Goal: Check status: Check status

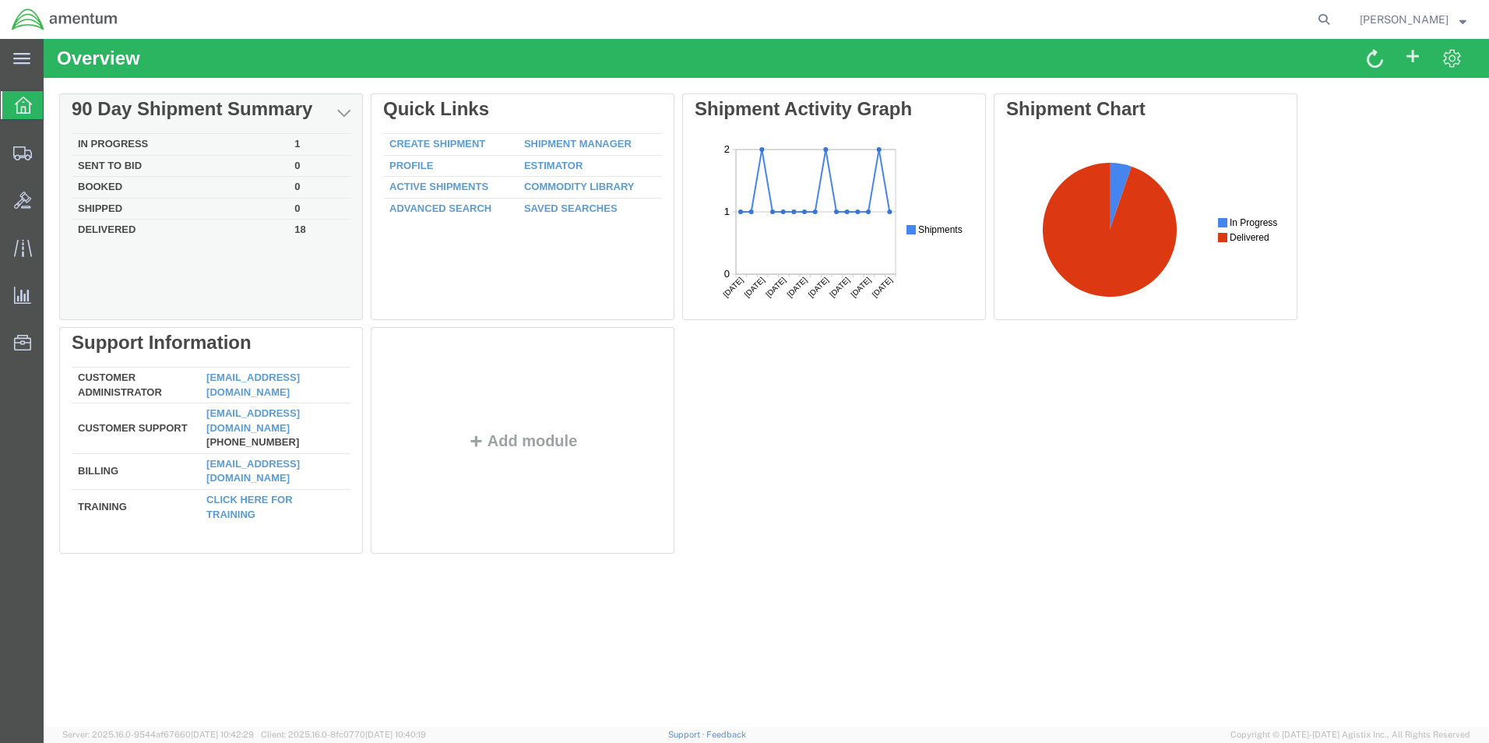
click at [119, 139] on td "In Progress" at bounding box center [180, 145] width 216 height 22
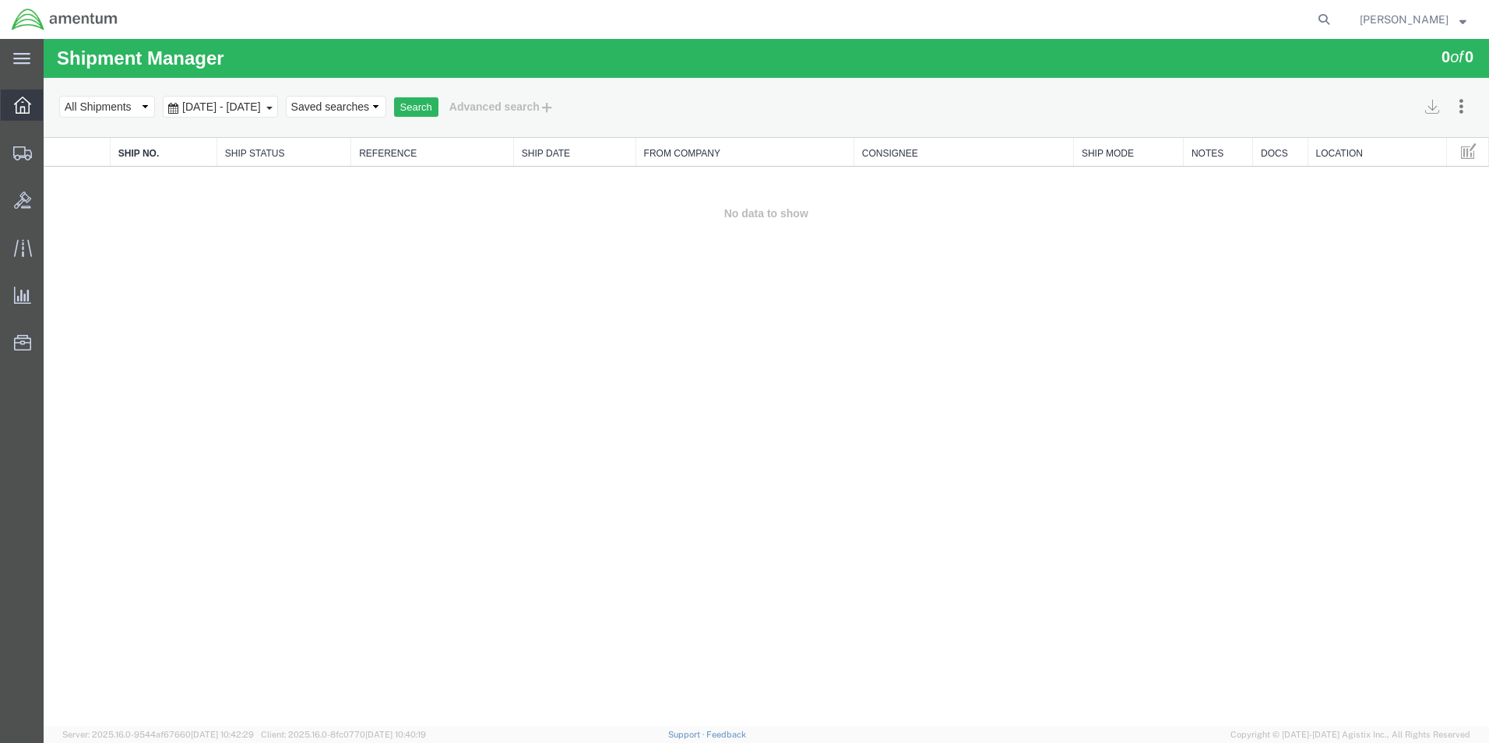
click at [23, 103] on icon at bounding box center [22, 105] width 17 height 17
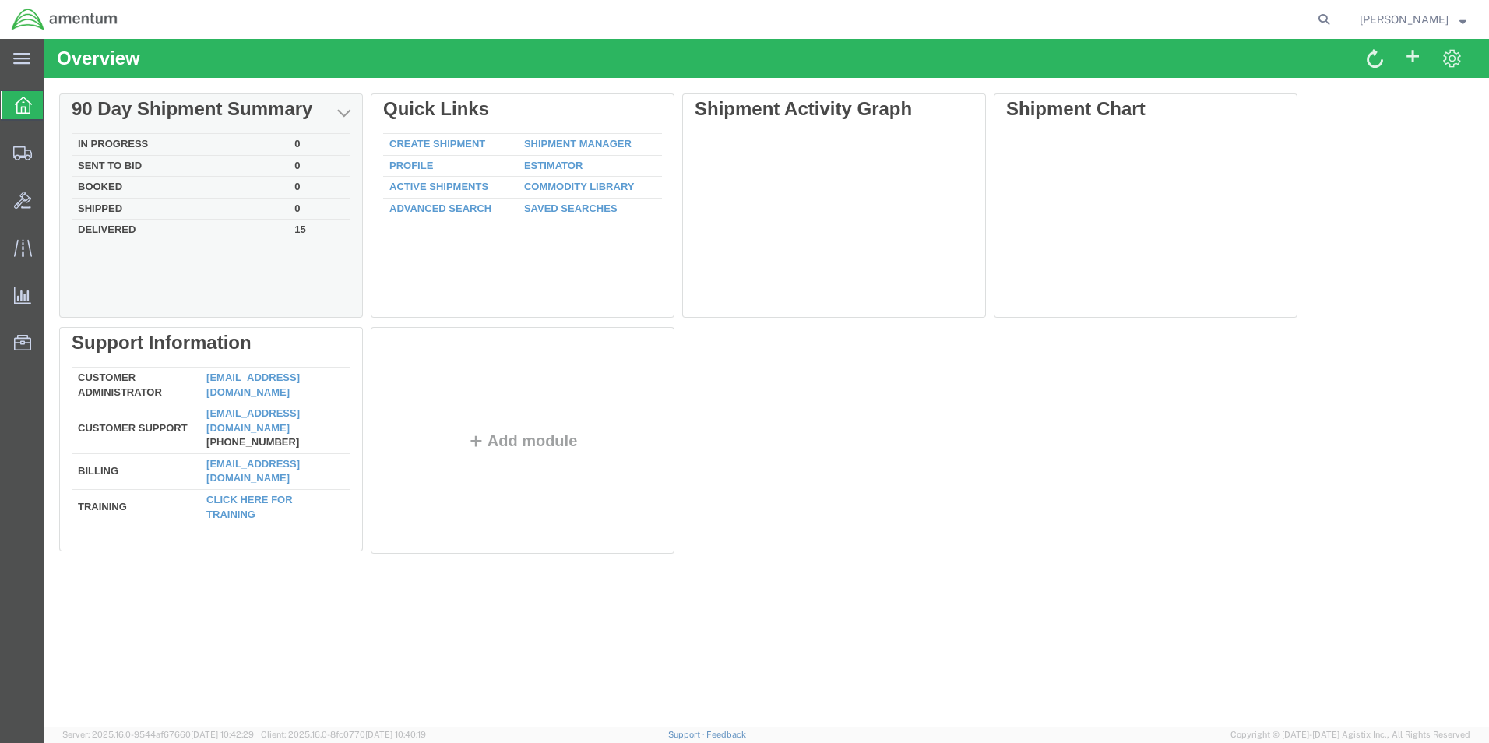
click at [130, 226] on td "Delivered" at bounding box center [180, 229] width 216 height 18
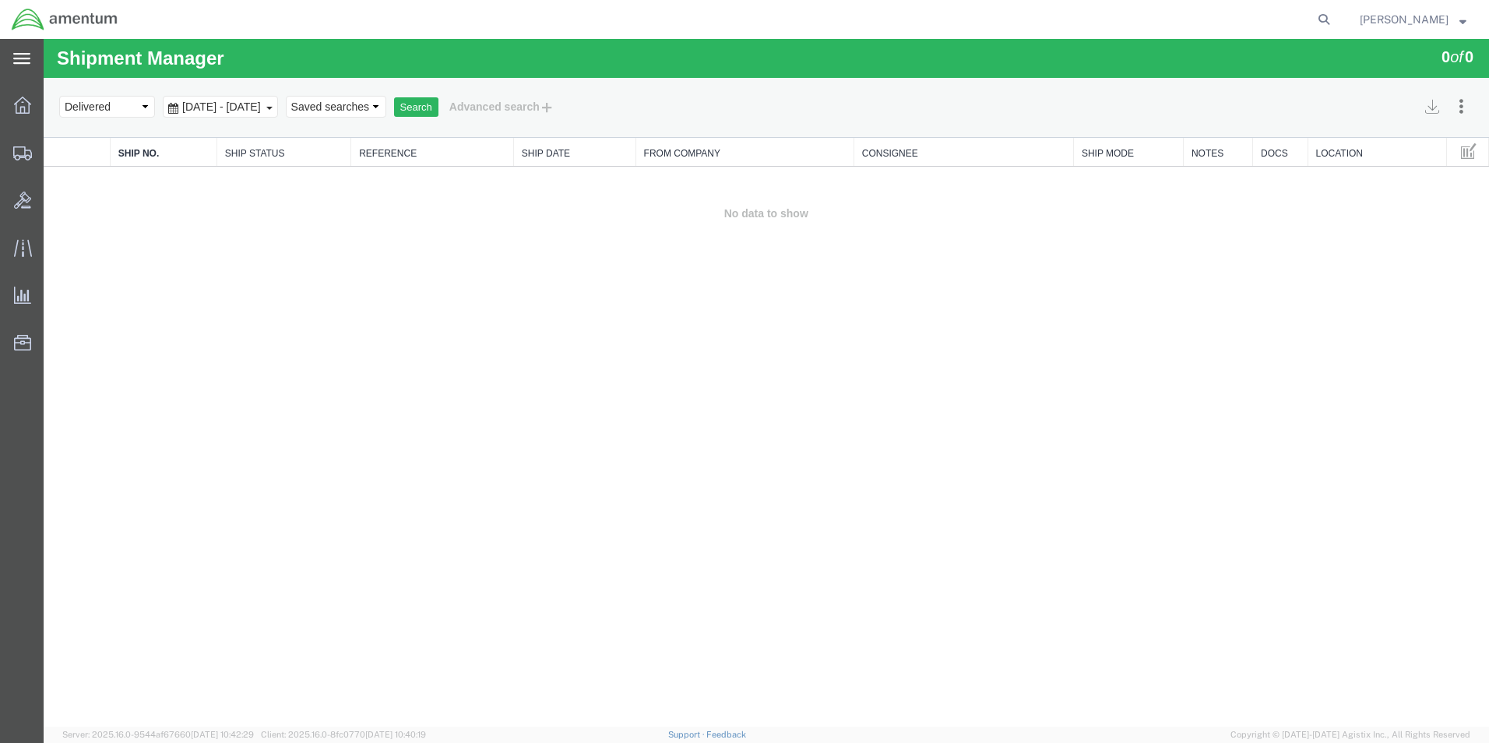
click at [26, 64] on icon at bounding box center [21, 58] width 17 height 11
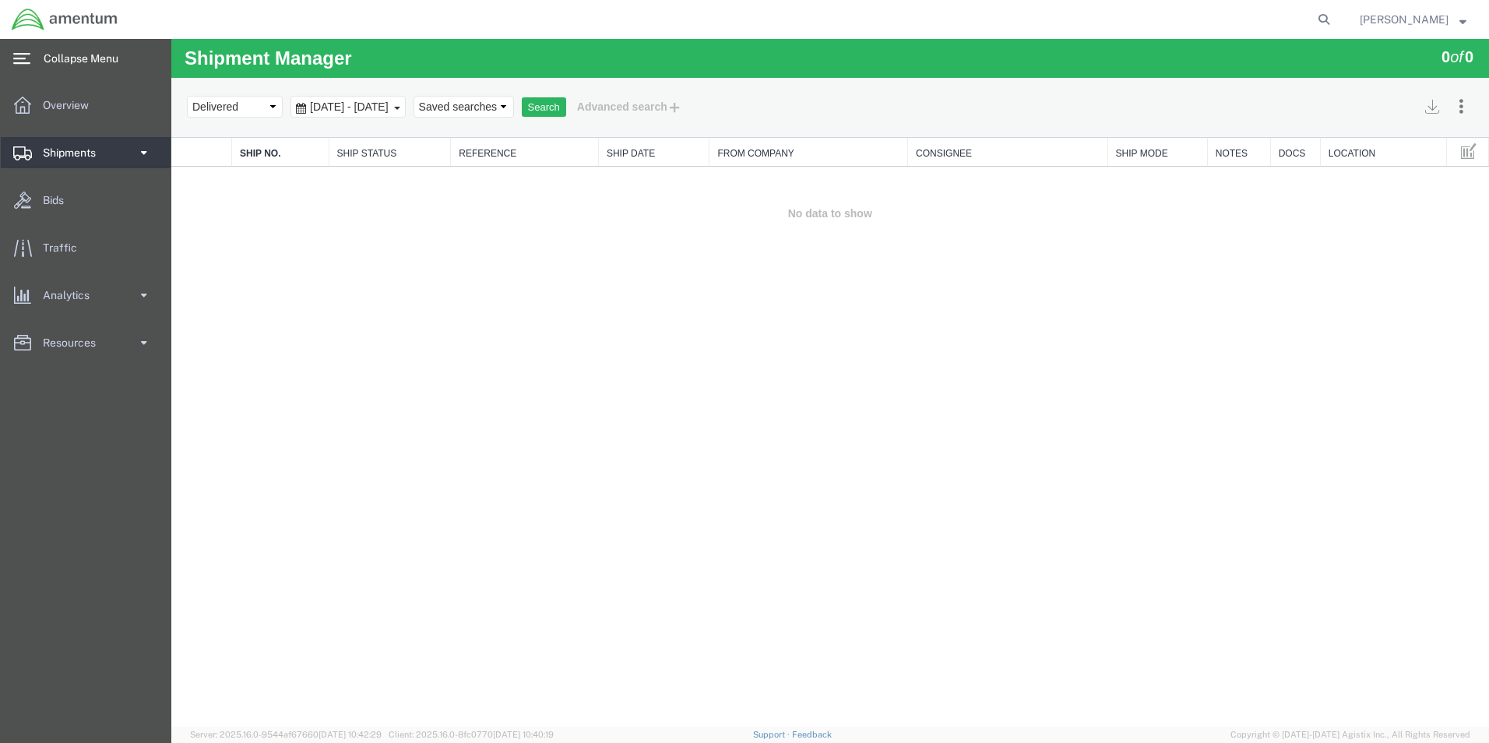
click at [20, 150] on icon at bounding box center [22, 153] width 19 height 14
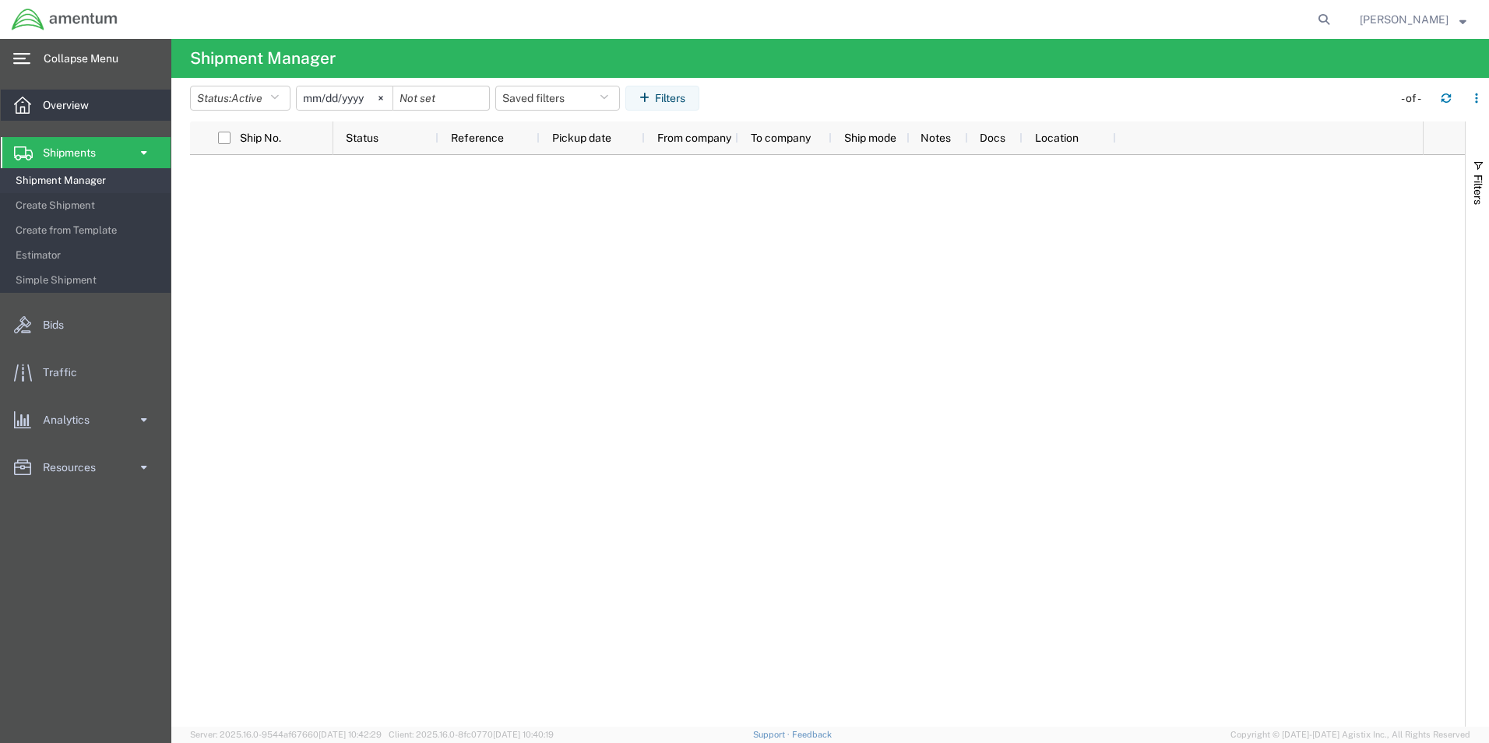
click at [26, 110] on icon at bounding box center [22, 105] width 17 height 17
